Goal: Task Accomplishment & Management: Manage account settings

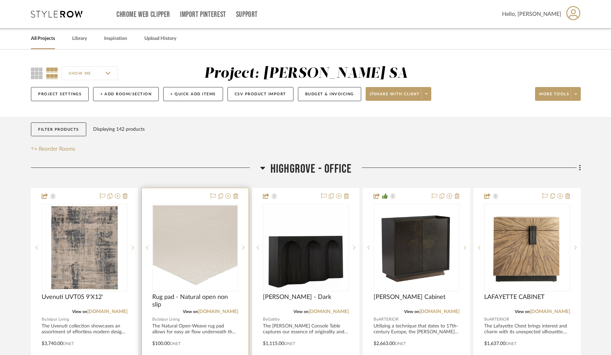
click at [184, 199] on div at bounding box center [195, 338] width 107 height 301
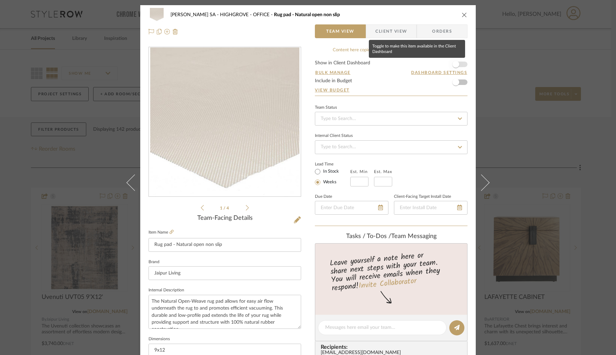
click at [457, 63] on span "button" at bounding box center [455, 64] width 15 height 15
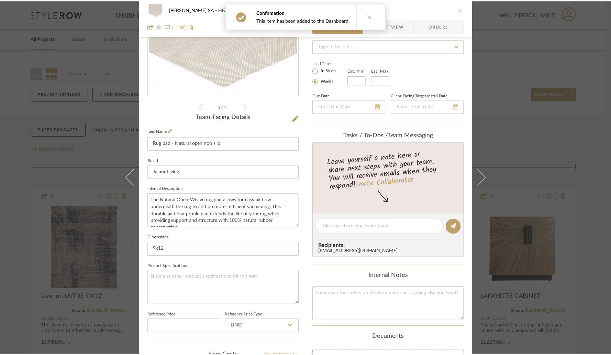
scroll to position [82, 0]
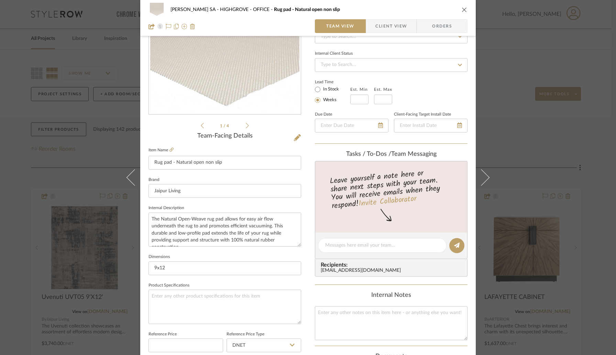
click at [463, 9] on icon "close" at bounding box center [464, 9] width 5 height 5
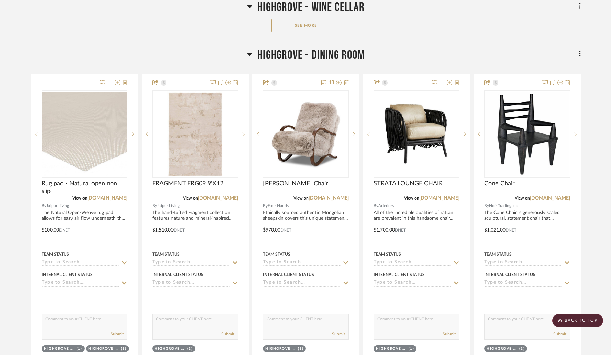
scroll to position [841, 0]
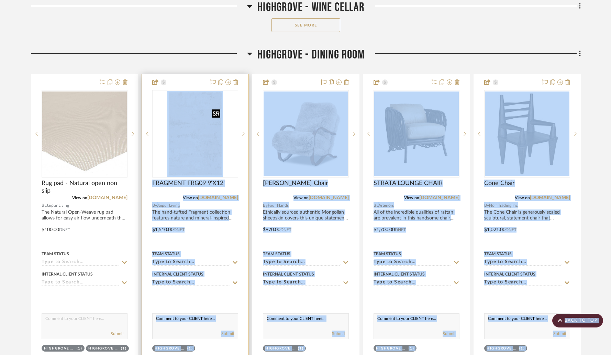
drag, startPoint x: 119, startPoint y: 116, endPoint x: 166, endPoint y: 118, distance: 47.5
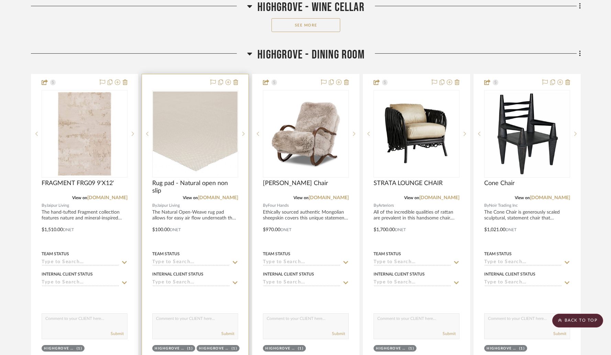
drag, startPoint x: 84, startPoint y: 83, endPoint x: 195, endPoint y: 88, distance: 110.8
click at [188, 80] on div at bounding box center [195, 224] width 107 height 301
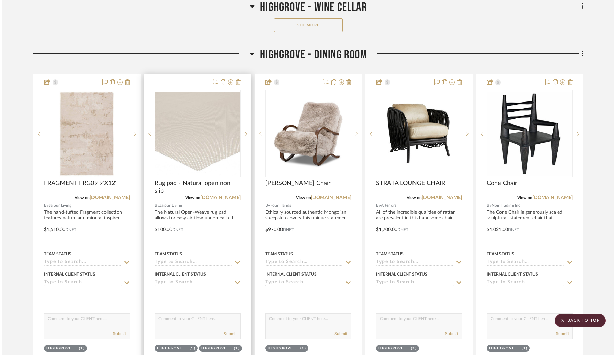
scroll to position [0, 0]
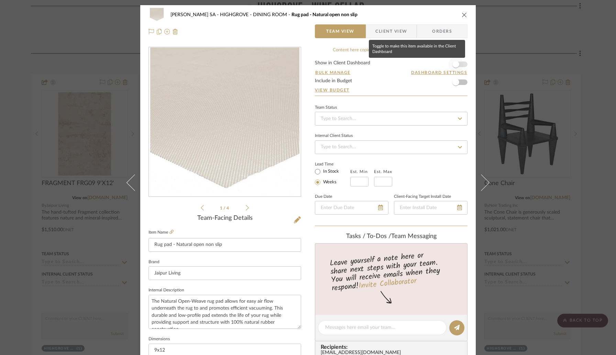
click at [458, 67] on span "button" at bounding box center [455, 64] width 15 height 15
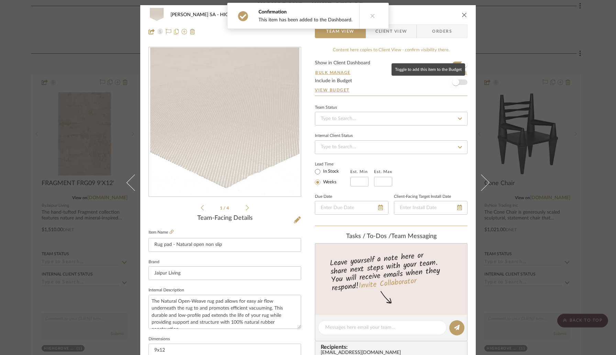
click at [456, 80] on span "button" at bounding box center [455, 82] width 7 height 7
click at [462, 14] on icon "close" at bounding box center [464, 14] width 5 height 5
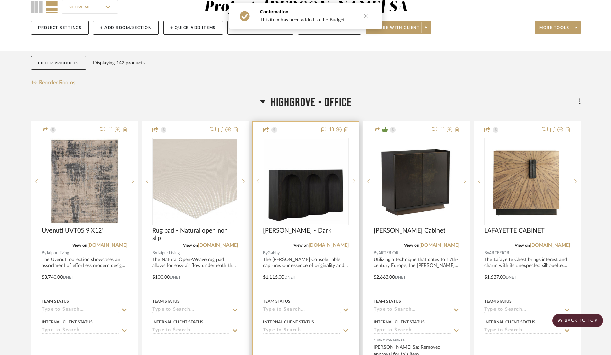
scroll to position [28, 0]
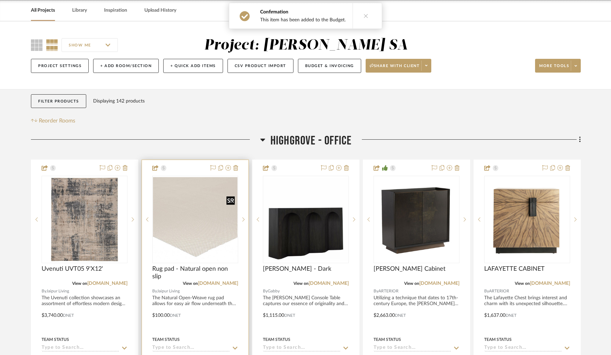
click at [215, 244] on img "0" at bounding box center [195, 219] width 85 height 85
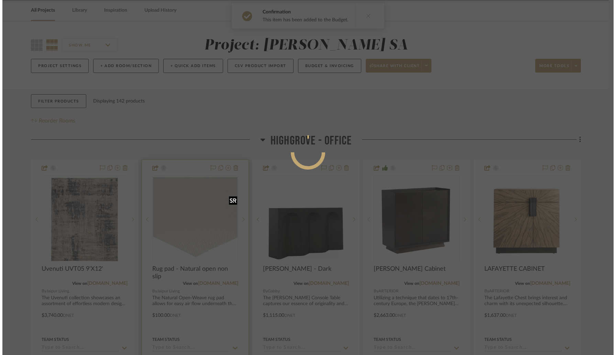
scroll to position [0, 0]
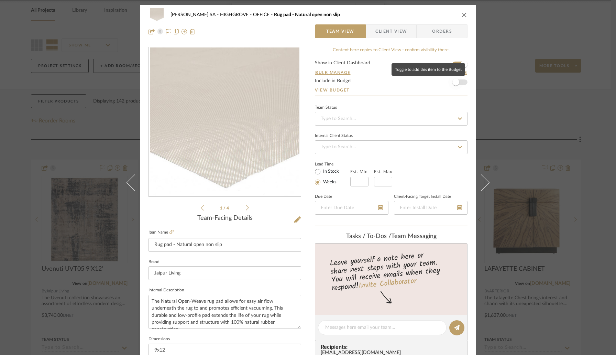
click at [457, 81] on span "button" at bounding box center [455, 82] width 15 height 15
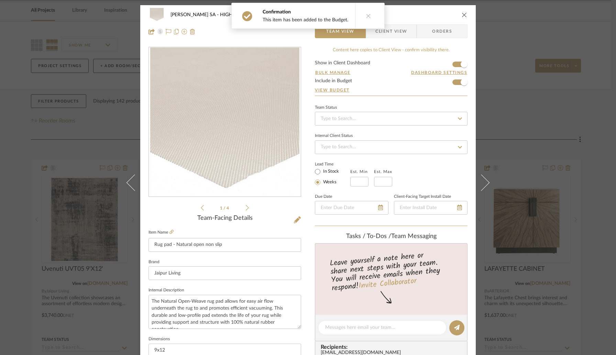
click at [462, 14] on icon "close" at bounding box center [464, 14] width 5 height 5
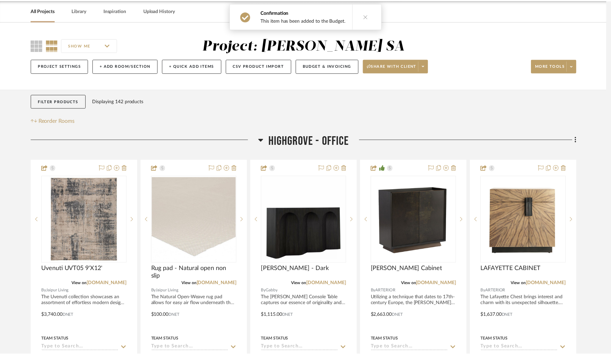
scroll to position [28, 0]
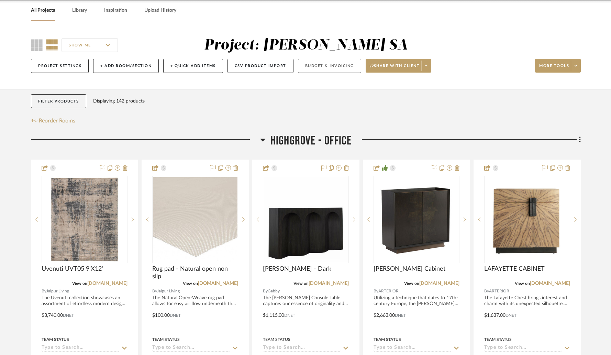
click at [342, 64] on button "Budget & Invoicing" at bounding box center [329, 66] width 63 height 14
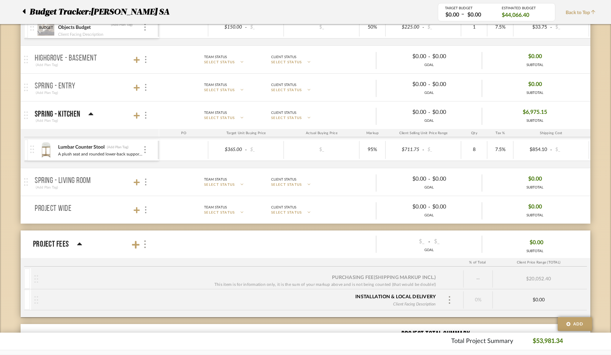
scroll to position [994, 0]
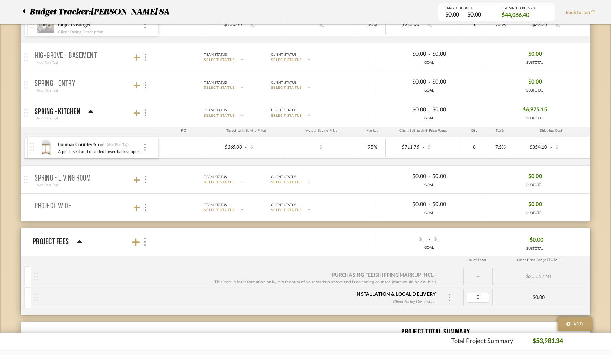
type input "3"
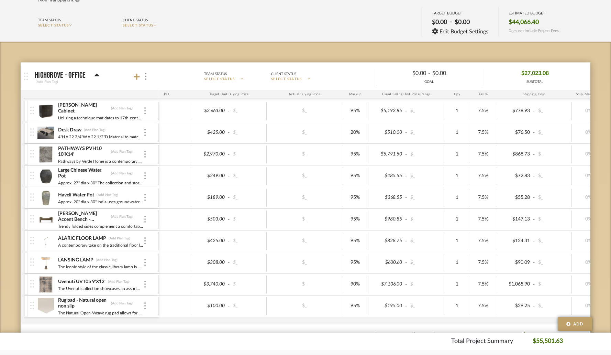
scroll to position [0, 0]
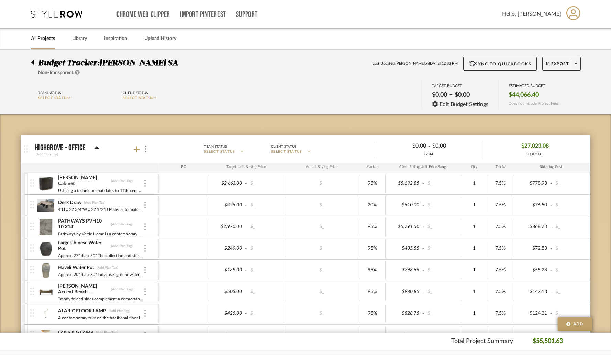
click at [33, 62] on icon at bounding box center [32, 62] width 3 height 5
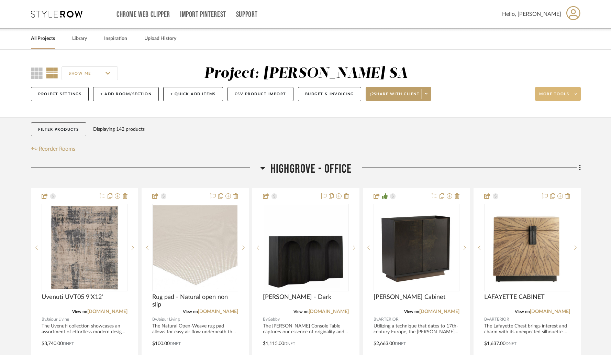
click at [577, 96] on fa-icon at bounding box center [576, 94] width 2 height 4
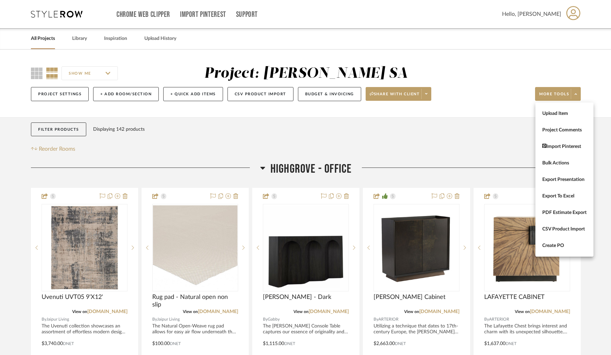
click at [69, 95] on div at bounding box center [305, 177] width 611 height 355
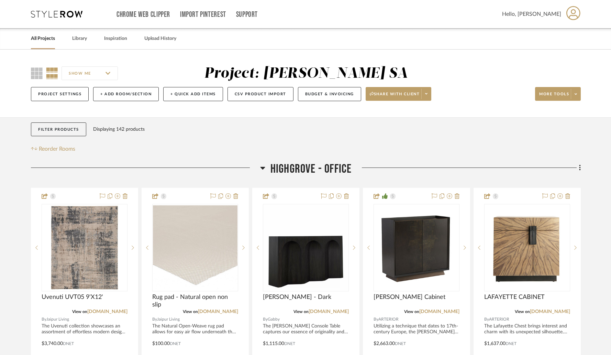
click at [69, 95] on button "Project Settings" at bounding box center [60, 94] width 58 height 14
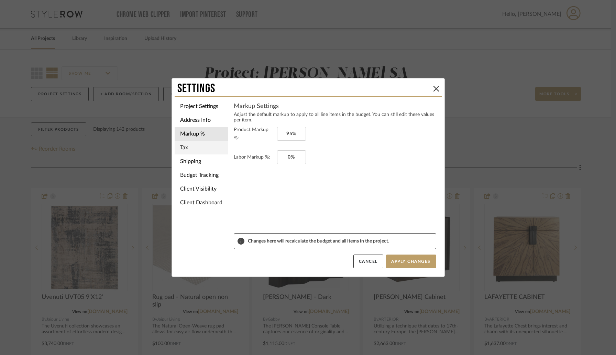
click at [199, 144] on li "Tax" at bounding box center [201, 148] width 53 height 14
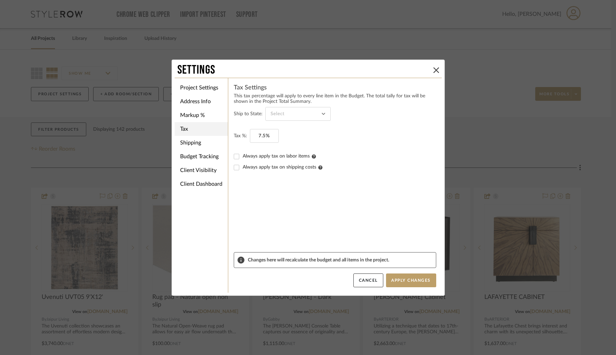
type input "[US_STATE]"
click at [268, 135] on input "7.5" at bounding box center [264, 136] width 29 height 14
type input "8%"
click at [291, 192] on form "Ship to State: [US_STATE] Tax %: 8% Always apply tax on labor items Always appl…" at bounding box center [335, 179] width 202 height 145
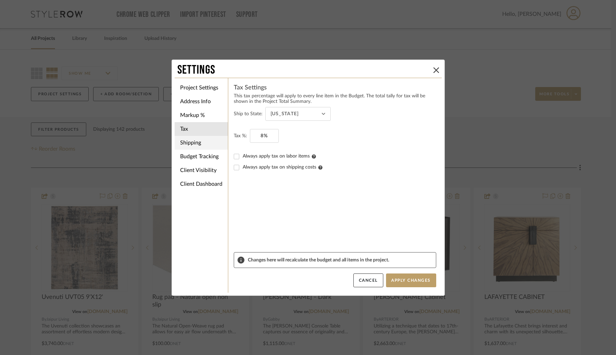
click at [203, 145] on li "Shipping" at bounding box center [201, 143] width 53 height 14
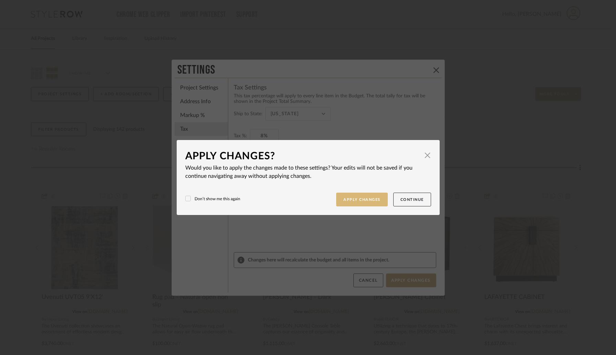
click at [340, 201] on button "Apply Changes" at bounding box center [362, 199] width 52 height 14
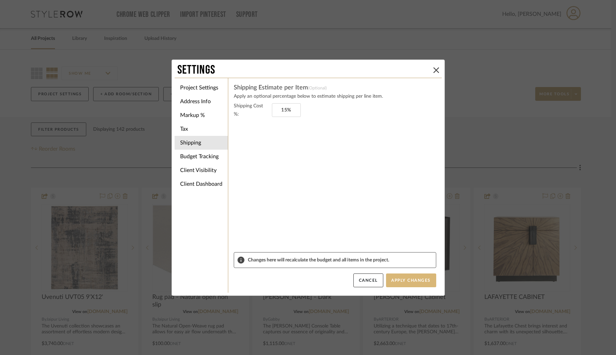
click at [412, 282] on button "Apply Changes" at bounding box center [411, 280] width 50 height 14
click at [433, 68] on icon at bounding box center [435, 69] width 5 height 5
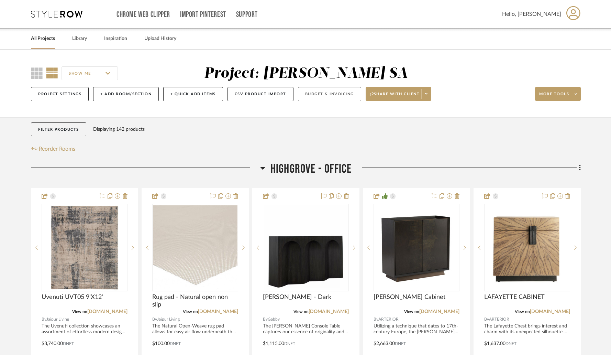
click at [300, 94] on button "Budget & Invoicing" at bounding box center [329, 94] width 63 height 14
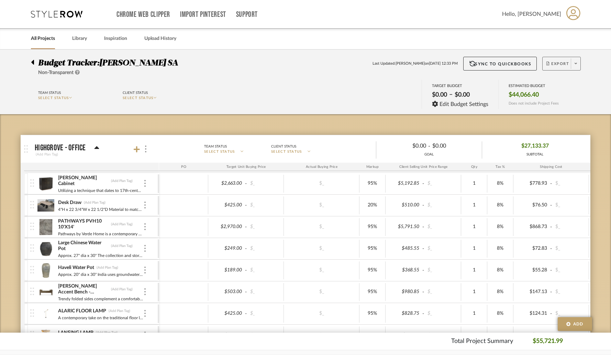
click at [557, 64] on span "Export" at bounding box center [557, 66] width 23 height 10
click at [565, 81] on span "Export PDF" at bounding box center [574, 83] width 52 height 6
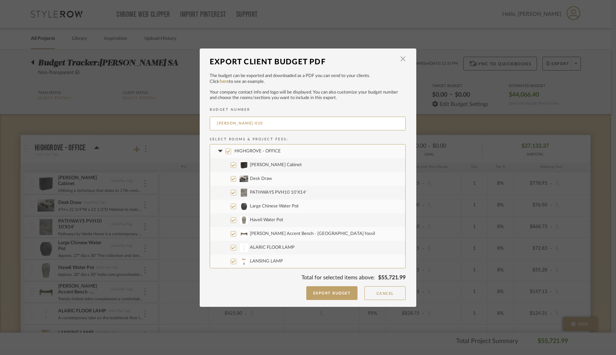
click at [226, 151] on input "HIGHGROVE - OFFICE" at bounding box center [227, 150] width 5 height 5
checkbox input "false"
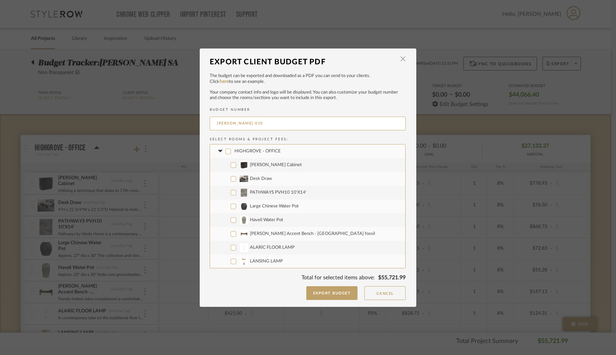
checkbox input "false"
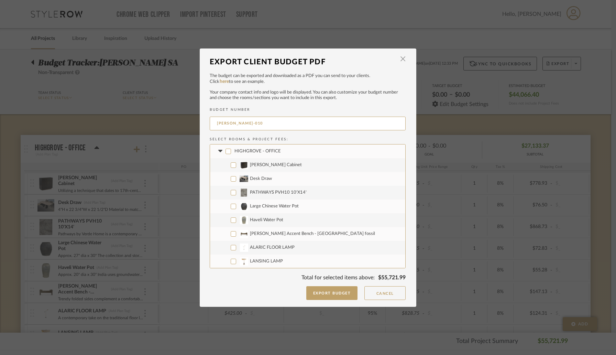
checkbox input "false"
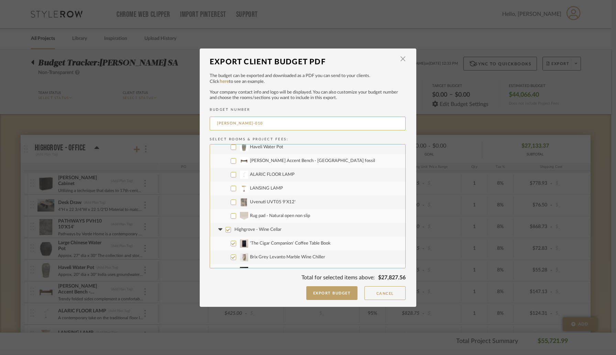
scroll to position [74, 0]
click at [231, 200] on input "Uvenuti UVT05 9'X12'" at bounding box center [233, 200] width 5 height 5
checkbox input "true"
click at [231, 214] on input "Rug pad - Natural open non slip" at bounding box center [233, 214] width 5 height 5
checkbox input "true"
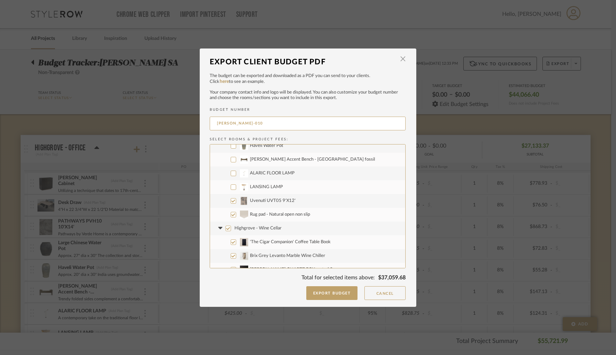
click at [225, 227] on input "Highgrove - Wine Cellar" at bounding box center [227, 227] width 5 height 5
checkbox input "false"
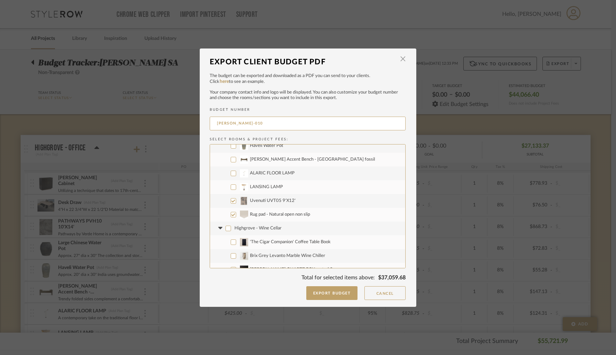
checkbox input "false"
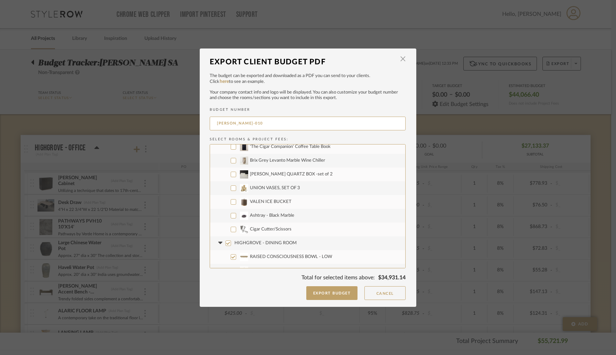
scroll to position [174, 0]
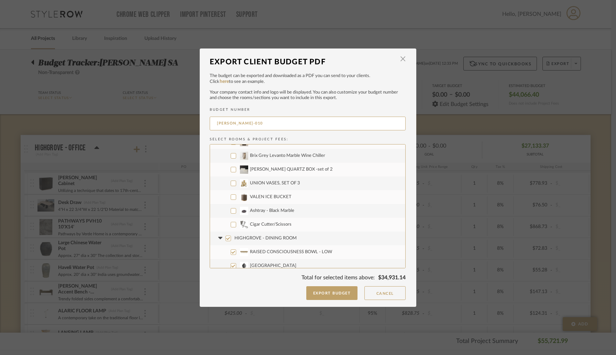
click at [225, 235] on input "HIGHGROVE - DINING ROOM" at bounding box center [227, 237] width 5 height 5
checkbox input "false"
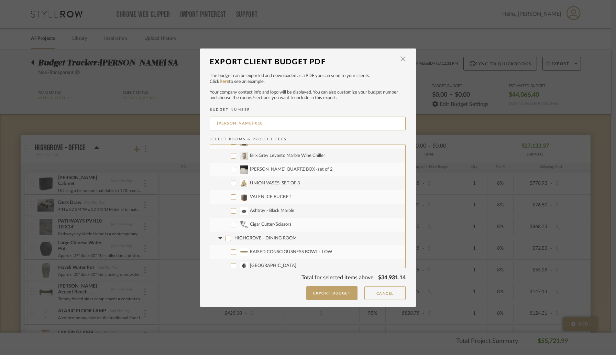
checkbox input "false"
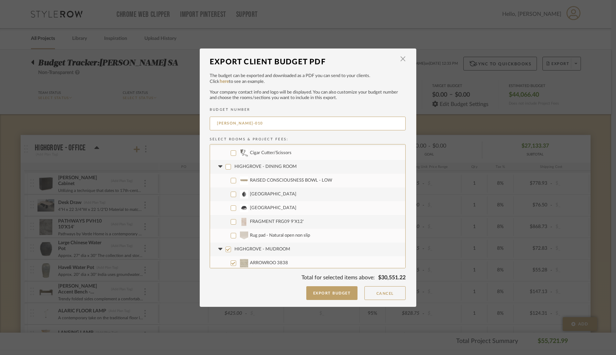
scroll to position [247, 0]
click at [231, 221] on input "FRAGMENT FRG09 9'X12'" at bounding box center [233, 220] width 5 height 5
checkbox input "true"
click at [231, 233] on input "Rug pad - Natural open non slip" at bounding box center [233, 233] width 5 height 5
checkbox input "true"
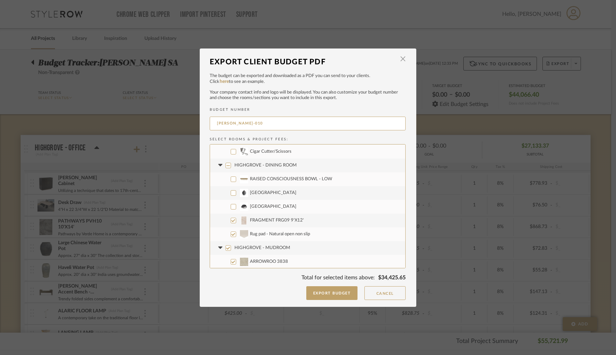
click at [225, 246] on input "HIGHGROVE - MUDROOM" at bounding box center [227, 247] width 5 height 5
checkbox input "false"
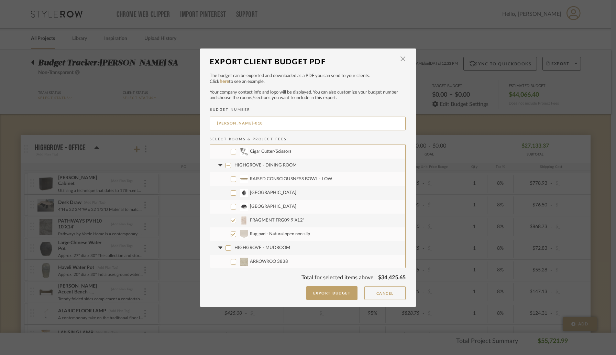
checkbox input "false"
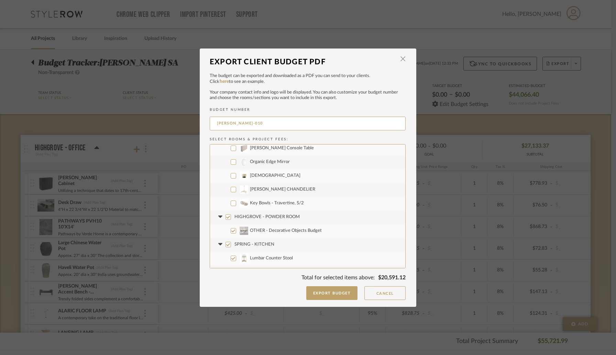
click at [228, 217] on input "HIGHGROVE - POWDER ROOM" at bounding box center [227, 216] width 5 height 5
checkbox input "false"
click at [226, 245] on input "SPRING - KITCHEN" at bounding box center [227, 244] width 5 height 5
checkbox input "false"
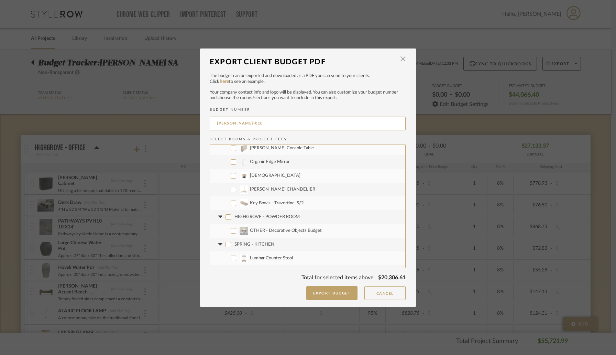
checkbox input "false"
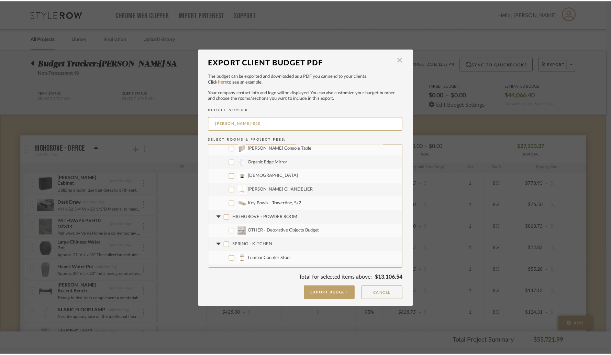
scroll to position [413, 0]
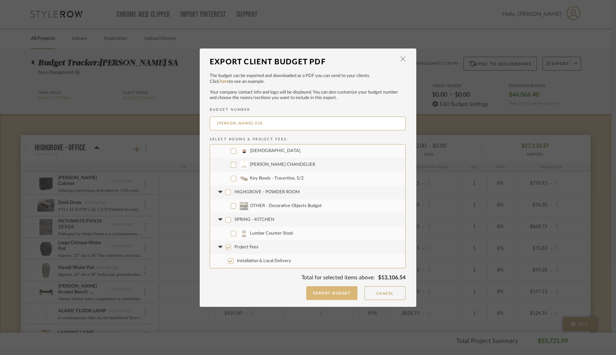
click at [335, 294] on button "Export Budget" at bounding box center [332, 293] width 52 height 14
